Goal: Information Seeking & Learning: Learn about a topic

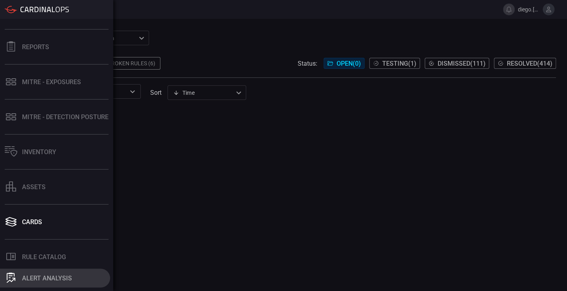
scroll to position [118, 0]
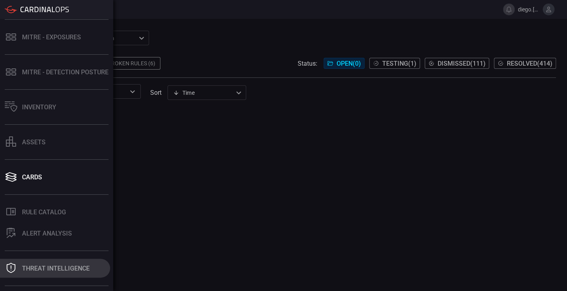
click at [67, 268] on div "Threat Intelligence" at bounding box center [56, 267] width 68 height 7
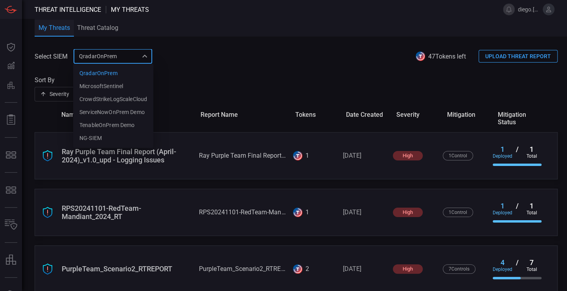
click at [117, 51] on div "QradarOnPrem 5aadb41e-e732-4a7a-884f-5c29e918b1b8 QradarOnPrem MicrosoftSentine…" at bounding box center [112, 56] width 79 height 15
click at [105, 136] on li "NG-SIEM" at bounding box center [113, 138] width 80 height 13
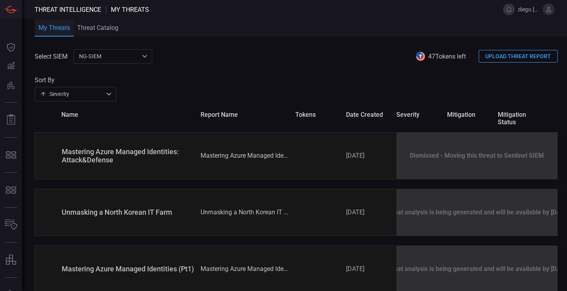
click at [122, 59] on div "NG-SIEM 5cf3354c-b0c8-4d47-b0cb-fd1e7ce3c487 ​" at bounding box center [112, 56] width 79 height 15
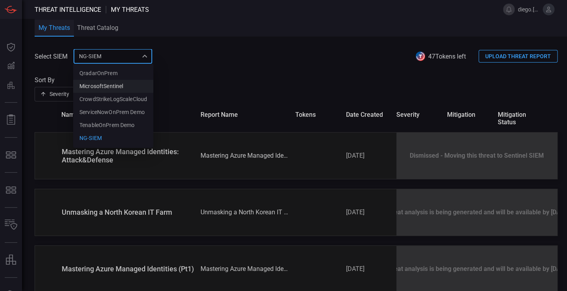
click at [112, 85] on div "MicrosoftSentinel" at bounding box center [101, 86] width 44 height 8
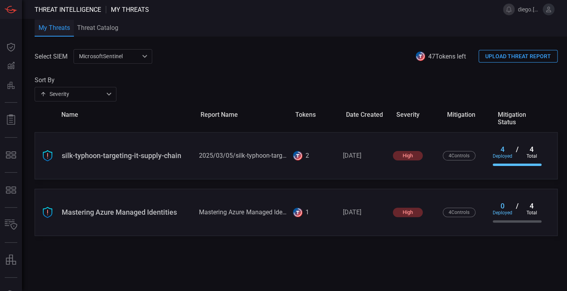
click at [127, 57] on div "MicrosoftSentinel 9c728290-6dac-49ed-91f1-335958a1bd21 ​" at bounding box center [112, 56] width 79 height 15
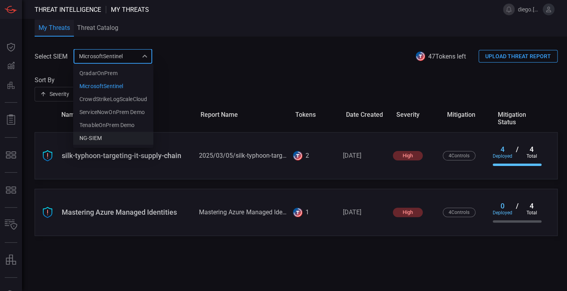
click at [112, 138] on li "NG-SIEM" at bounding box center [113, 138] width 80 height 13
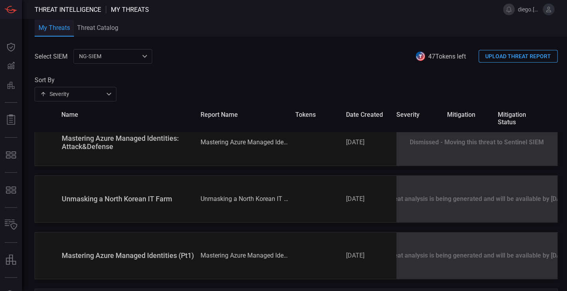
scroll to position [39, 0]
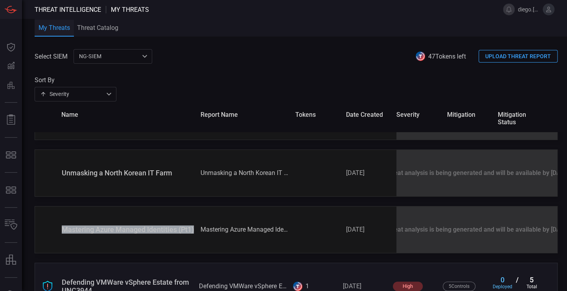
drag, startPoint x: 80, startPoint y: 235, endPoint x: 60, endPoint y: 225, distance: 22.7
click at [60, 225] on div "Mastering Azure Managed Identities (Pt1) Mastering Azure Managed Identities (Pt…" at bounding box center [296, 229] width 523 height 47
drag, startPoint x: 60, startPoint y: 225, endPoint x: 103, endPoint y: 234, distance: 44.2
click at [103, 233] on div "Mastering Azure Managed Identities (Pt1)" at bounding box center [128, 229] width 132 height 8
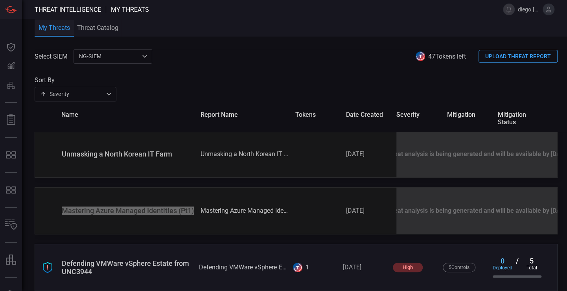
scroll to position [68, 0]
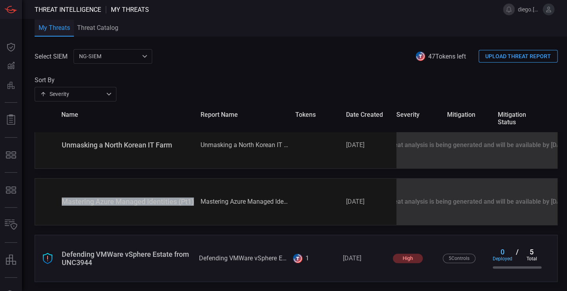
click at [334, 203] on div "Mastering Azure Managed Identities (Pt1) Mastering Azure Managed Identities (Pt…" at bounding box center [296, 201] width 523 height 47
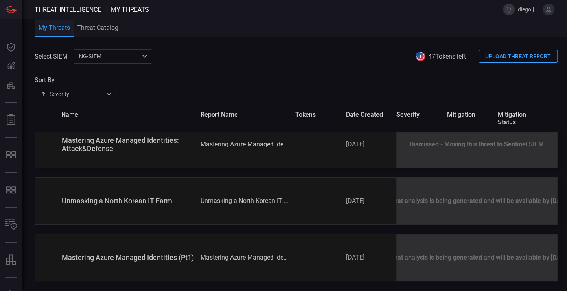
scroll to position [0, 0]
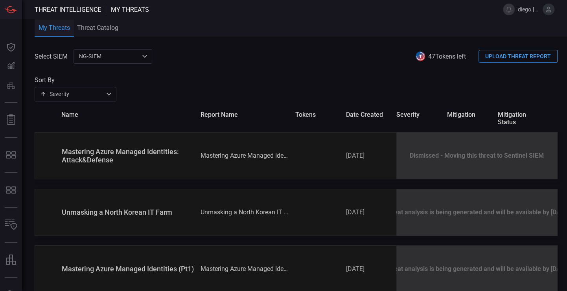
click at [136, 57] on div "NG-SIEM 5cf3354c-b0c8-4d47-b0cb-fd1e7ce3c487 ​" at bounding box center [112, 56] width 79 height 15
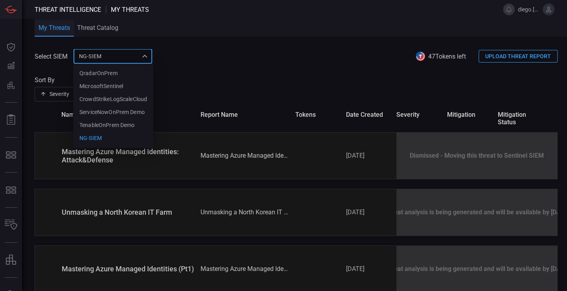
click at [400, 82] on div at bounding box center [283, 145] width 567 height 291
click at [148, 59] on div "NG-SIEM 5cf3354c-b0c8-4d47-b0cb-fd1e7ce3c487 QradarOnPrem MicrosoftSentinel Cro…" at bounding box center [112, 56] width 79 height 15
click at [316, 70] on div at bounding box center [283, 145] width 567 height 291
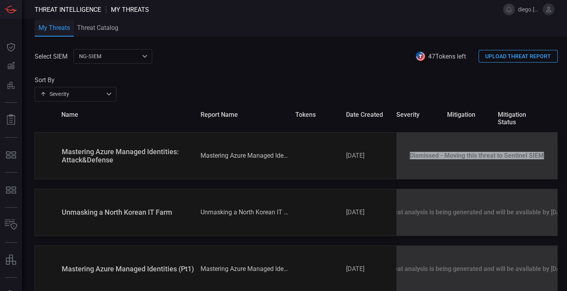
drag, startPoint x: 404, startPoint y: 156, endPoint x: 543, endPoint y: 162, distance: 139.2
click at [543, 162] on div "Dismissed - Moving this threat to Sentinel SIEM" at bounding box center [476, 155] width 161 height 46
click at [305, 95] on div "Sort By Severity severity ​" at bounding box center [296, 88] width 523 height 25
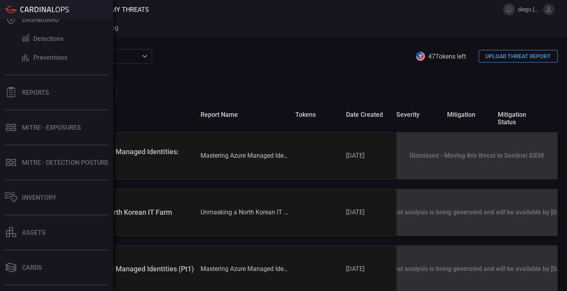
scroll to position [39, 0]
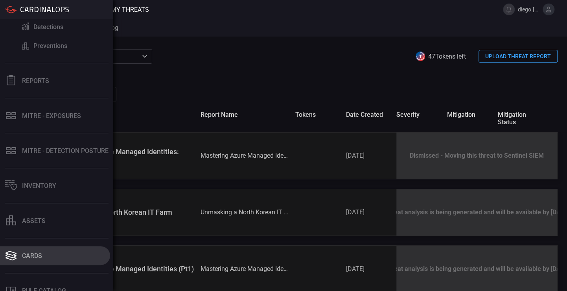
click at [39, 253] on div "Cards" at bounding box center [32, 255] width 20 height 7
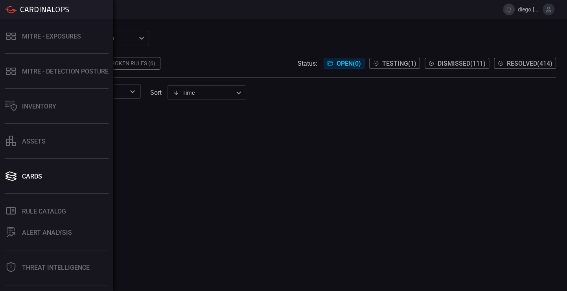
scroll to position [157, 0]
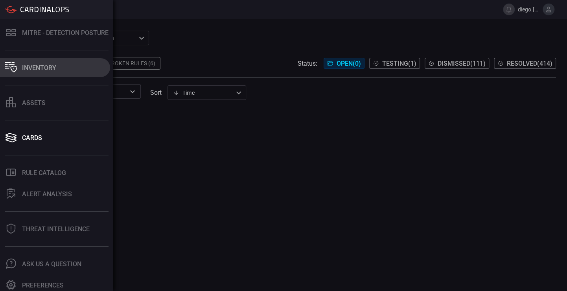
drag, startPoint x: 84, startPoint y: 226, endPoint x: 89, endPoint y: 224, distance: 6.0
click at [84, 226] on div "Threat Intelligence" at bounding box center [56, 228] width 68 height 7
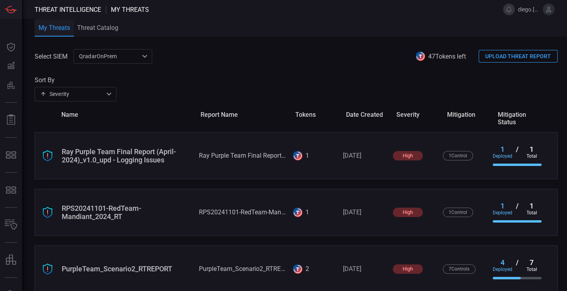
click at [134, 56] on div "QradarOnPrem 5aadb41e-e732-4a7a-884f-5c29e918b1b8 ​" at bounding box center [112, 56] width 79 height 15
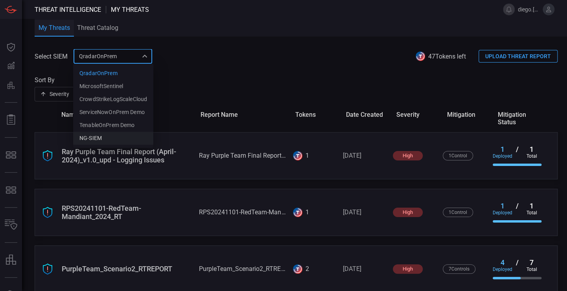
click at [125, 132] on li "NG-SIEM" at bounding box center [113, 138] width 80 height 13
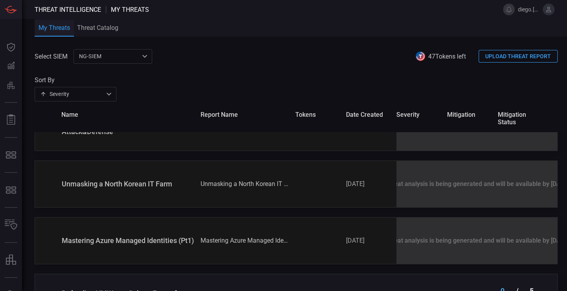
scroll to position [68, 0]
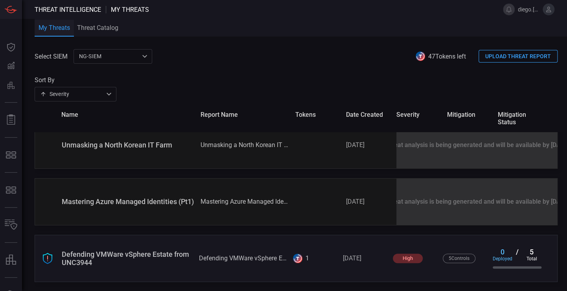
click at [300, 65] on span at bounding box center [296, 70] width 523 height 13
click at [295, 77] on div "Sort By Severity severity ​" at bounding box center [296, 88] width 523 height 25
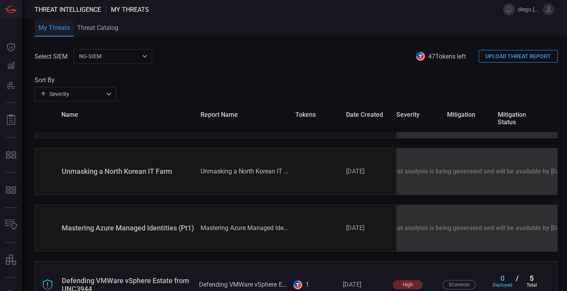
scroll to position [28, 0]
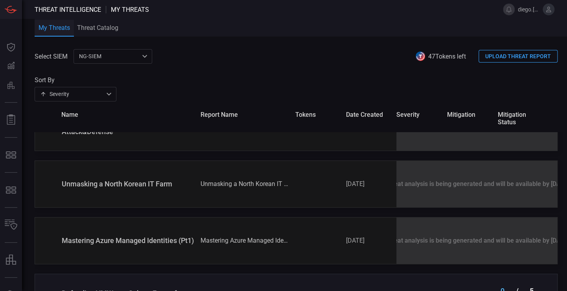
click at [379, 212] on div "Mastering Azure Managed Identities: Attack&Defense Mastering Azure Managed Iden…" at bounding box center [301, 217] width 532 height 226
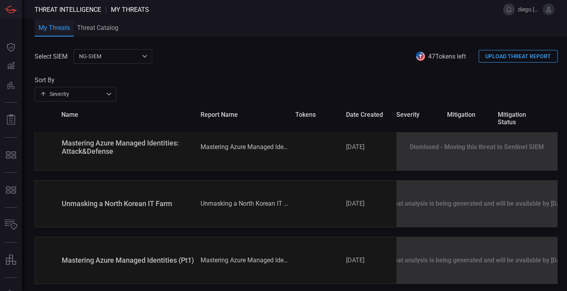
scroll to position [0, 0]
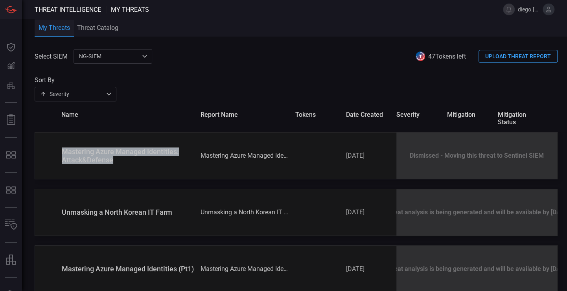
drag, startPoint x: 124, startPoint y: 164, endPoint x: 57, endPoint y: 148, distance: 69.2
click at [57, 148] on div "Mastering Azure Managed Identities: Attack&Defense Mastering Azure Managed Iden…" at bounding box center [296, 155] width 523 height 47
click at [111, 52] on div "NG-SIEM 5cf3354c-b0c8-4d47-b0cb-fd1e7ce3c487 ​" at bounding box center [112, 56] width 79 height 15
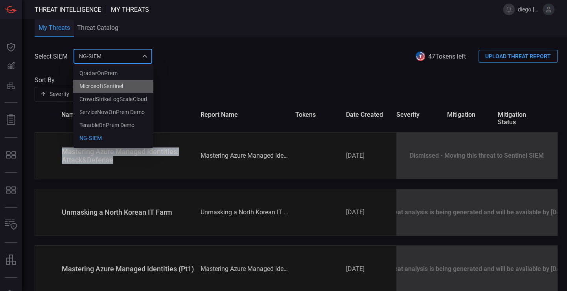
click at [110, 89] on div "MicrosoftSentinel" at bounding box center [101, 86] width 44 height 8
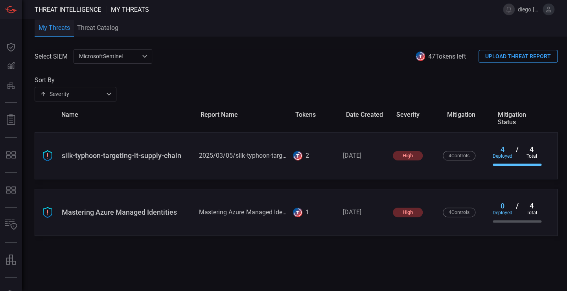
click at [118, 60] on div "MicrosoftSentinel 9c728290-6dac-49ed-91f1-335958a1bd21 ​" at bounding box center [112, 56] width 79 height 15
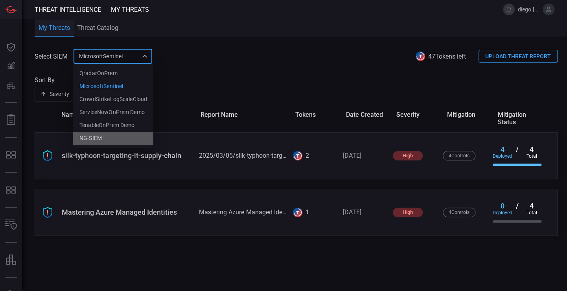
click at [109, 134] on li "NG-SIEM" at bounding box center [113, 138] width 80 height 13
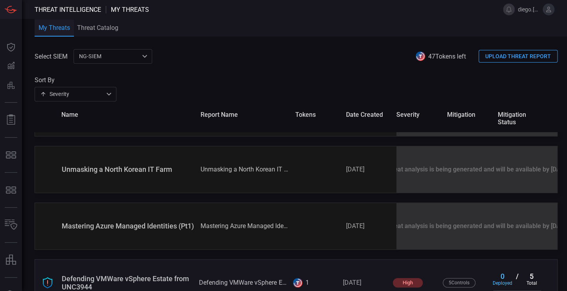
scroll to position [68, 0]
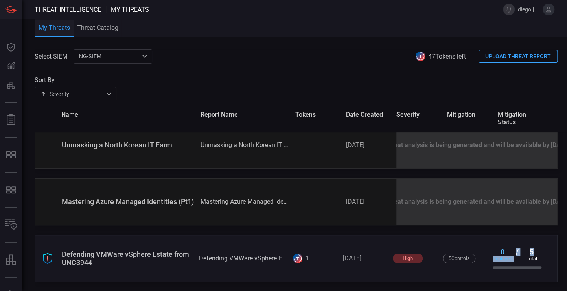
drag, startPoint x: 535, startPoint y: 251, endPoint x: 504, endPoint y: 253, distance: 30.7
click at [504, 253] on div "0 deployed / 5 total" at bounding box center [516, 255] width 49 height 14
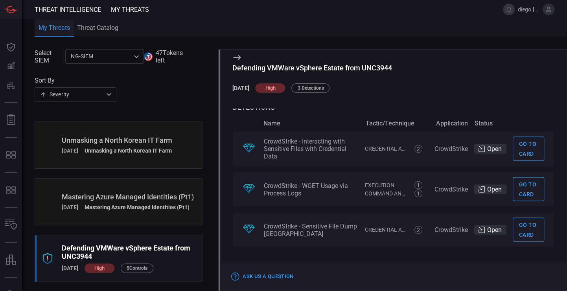
scroll to position [729, 0]
click at [233, 57] on icon at bounding box center [236, 57] width 7 height 5
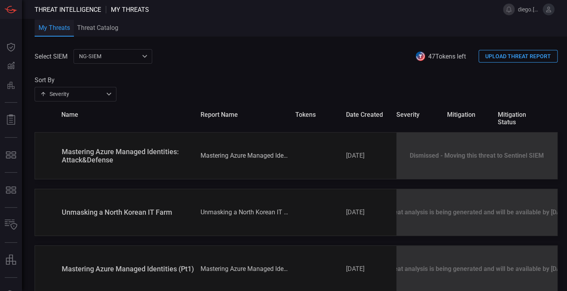
click at [391, 244] on div "Mastering Azure Managed Identities: Attack&Defense Mastering Azure Managed Iden…" at bounding box center [301, 245] width 532 height 226
